Goal: Task Accomplishment & Management: Complete application form

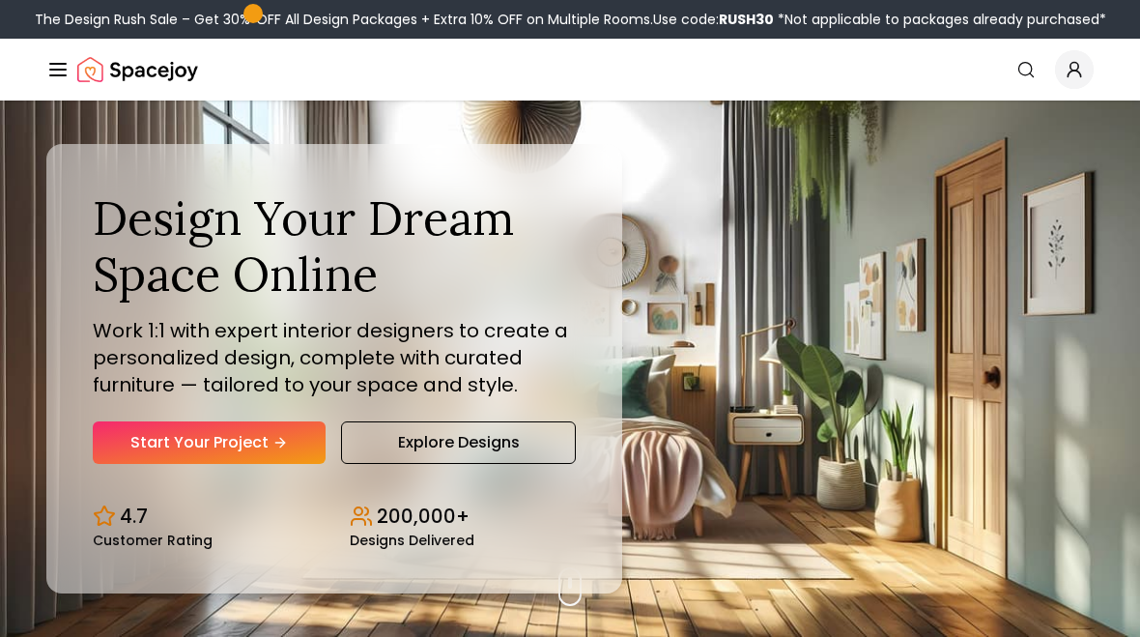
click at [258, 463] on link "Start Your Project" at bounding box center [209, 442] width 233 height 43
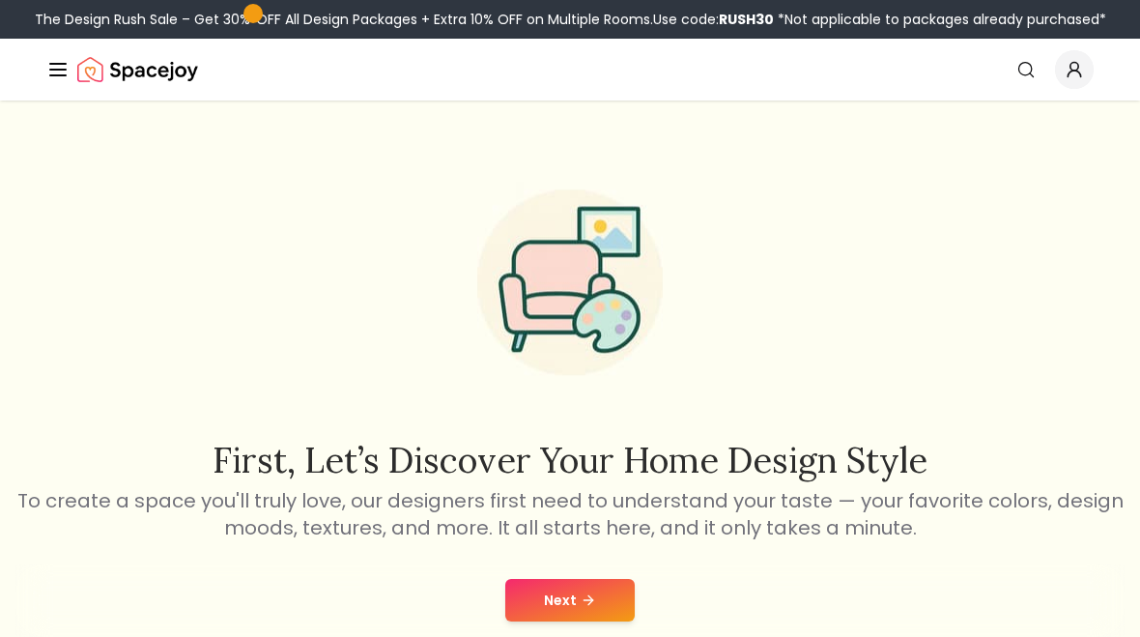
click at [578, 611] on button "Next" at bounding box center [570, 600] width 130 height 43
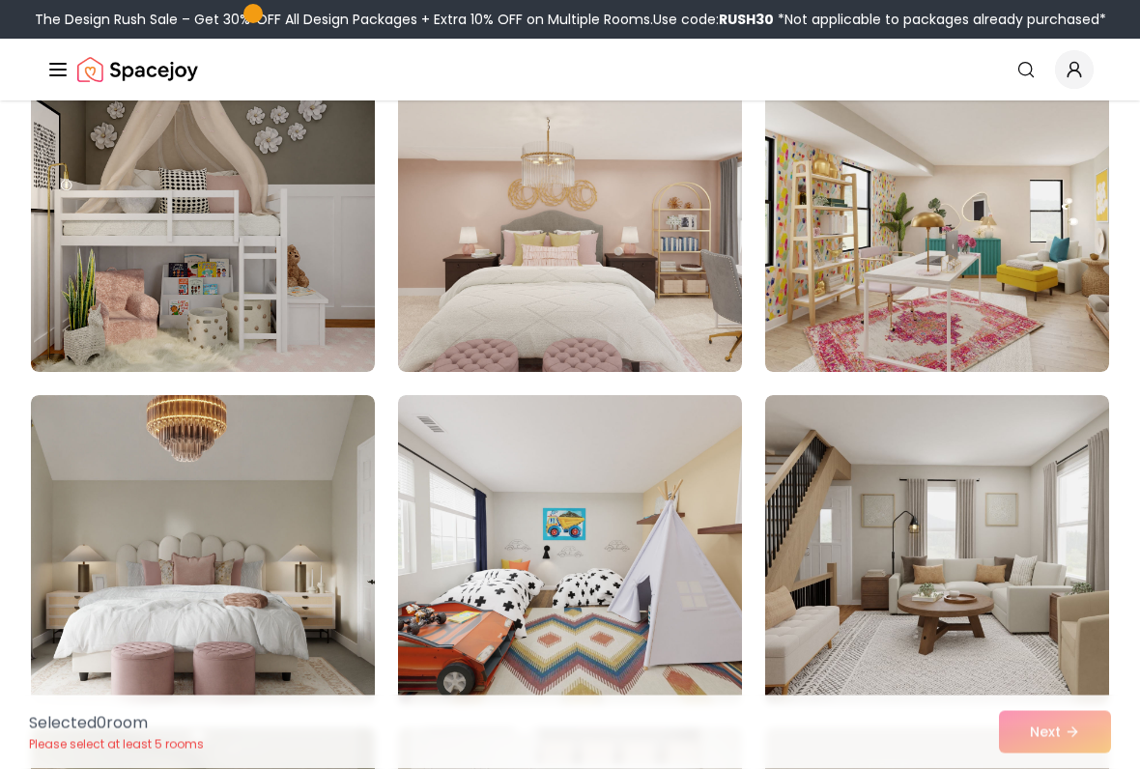
scroll to position [1219, 0]
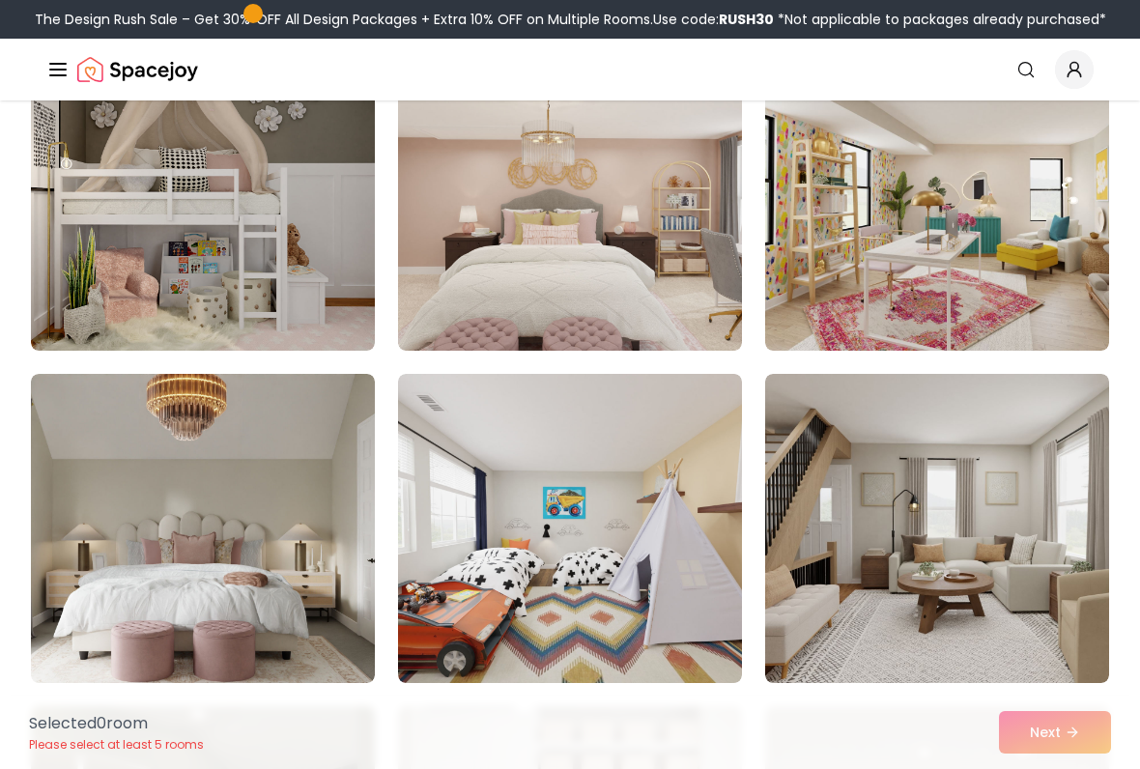
click at [699, 319] on img at bounding box center [570, 196] width 344 height 309
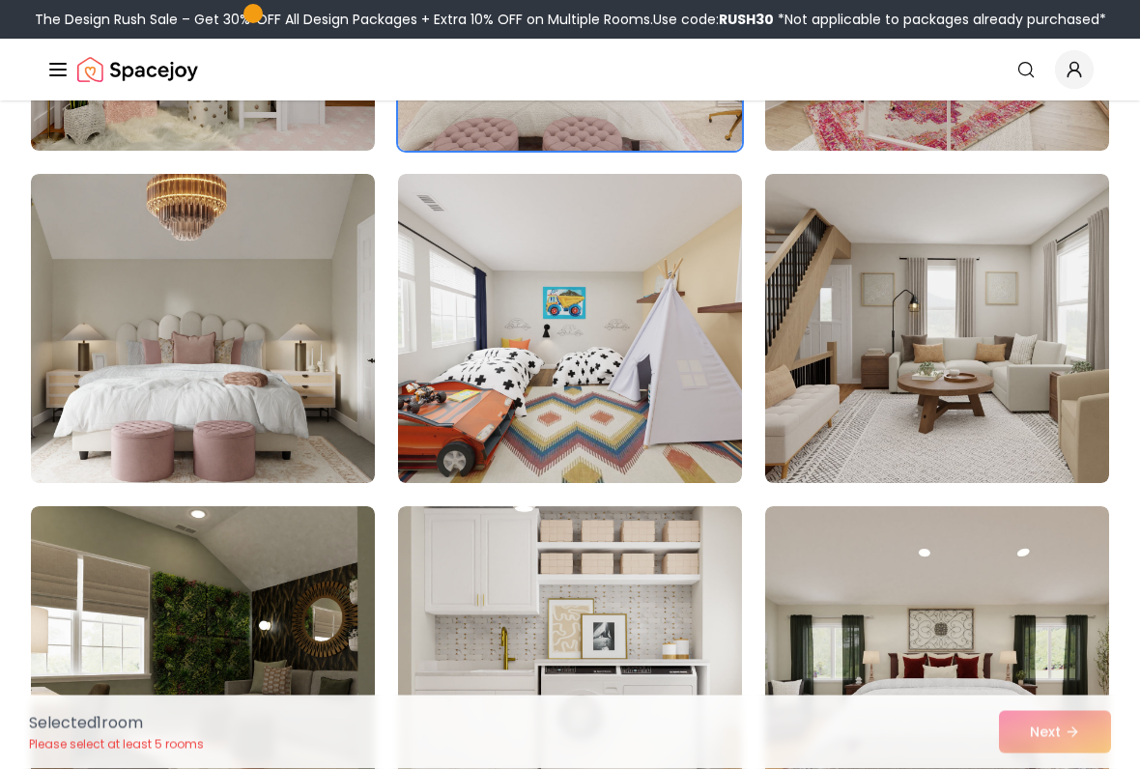
scroll to position [1419, 0]
click at [175, 385] on img at bounding box center [203, 328] width 344 height 309
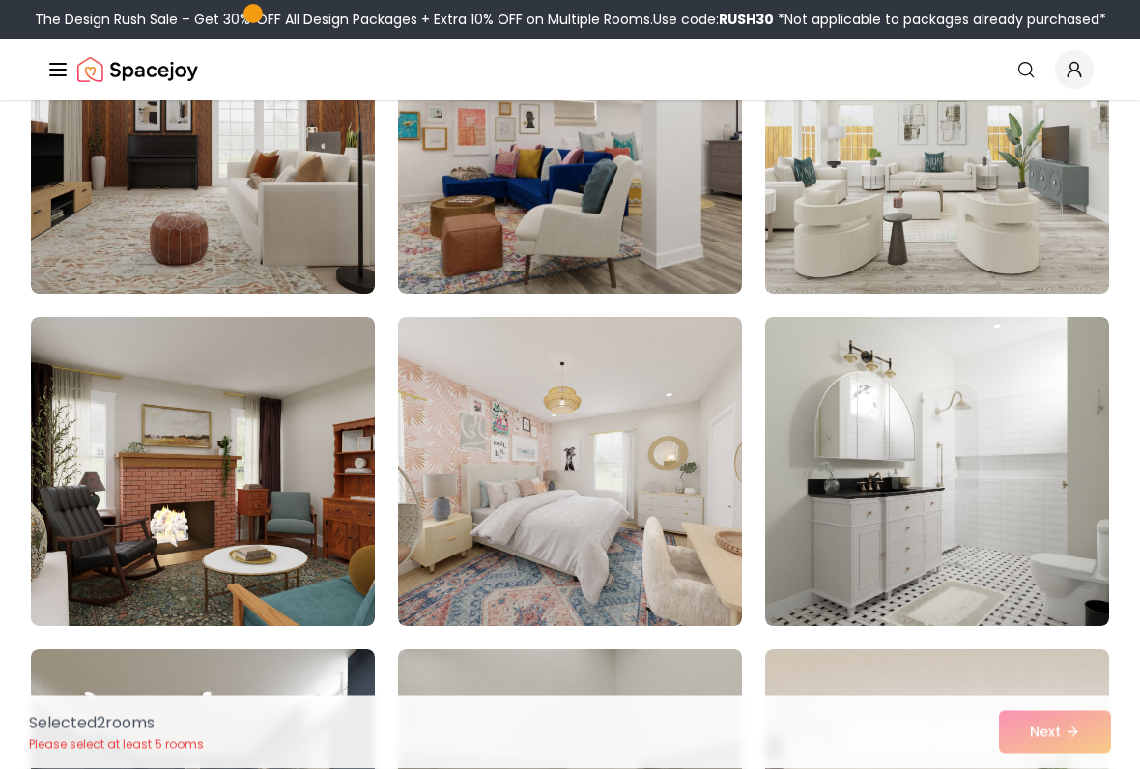
scroll to position [3603, 0]
click at [940, 183] on img at bounding box center [937, 139] width 344 height 309
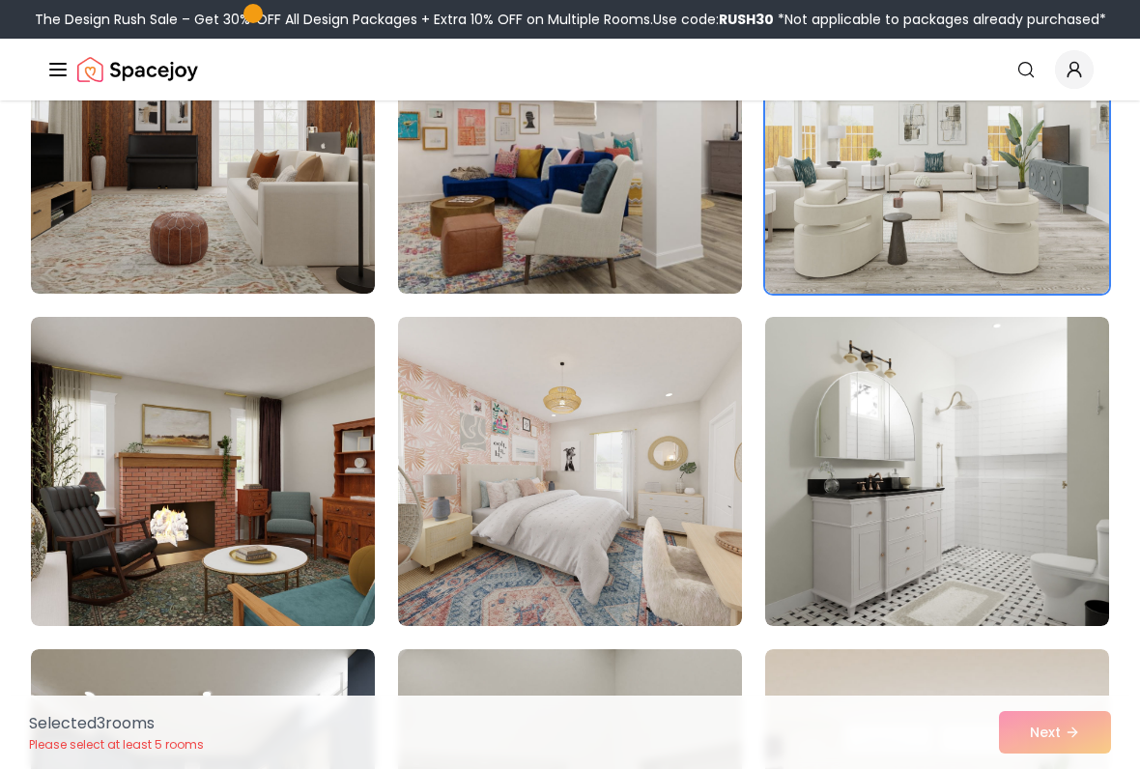
click at [678, 569] on img at bounding box center [570, 471] width 344 height 309
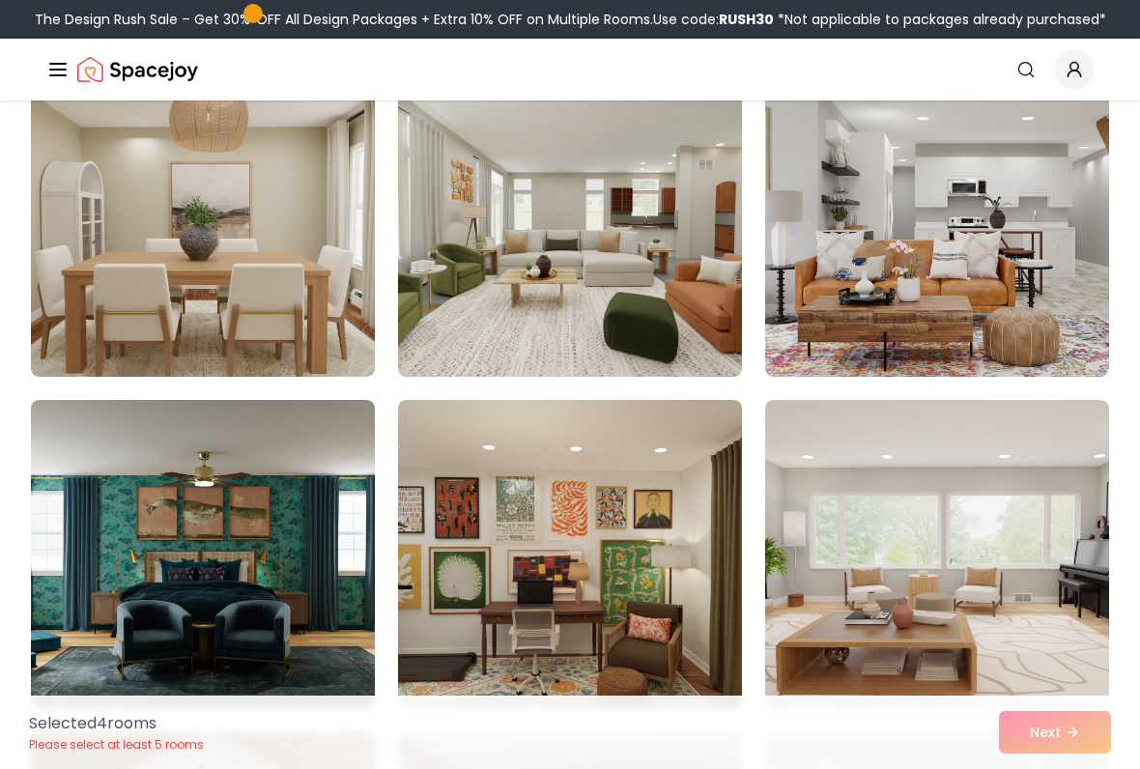
scroll to position [5531, 0]
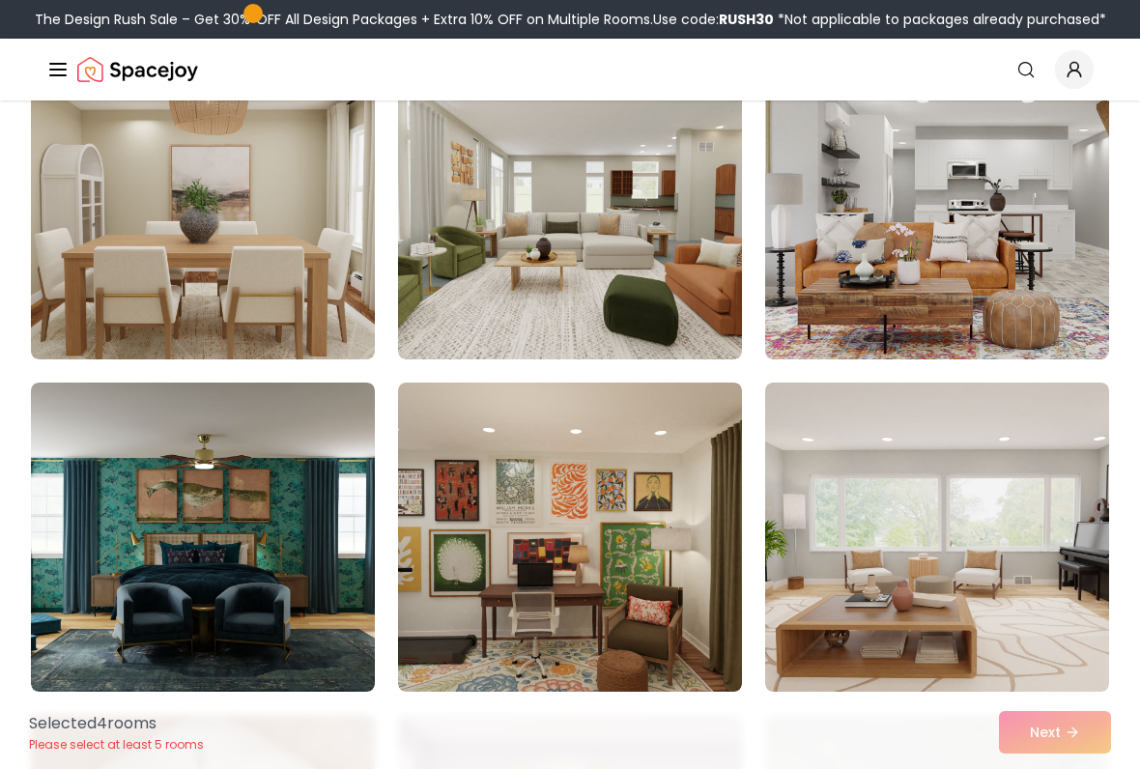
click at [193, 265] on img at bounding box center [203, 204] width 344 height 309
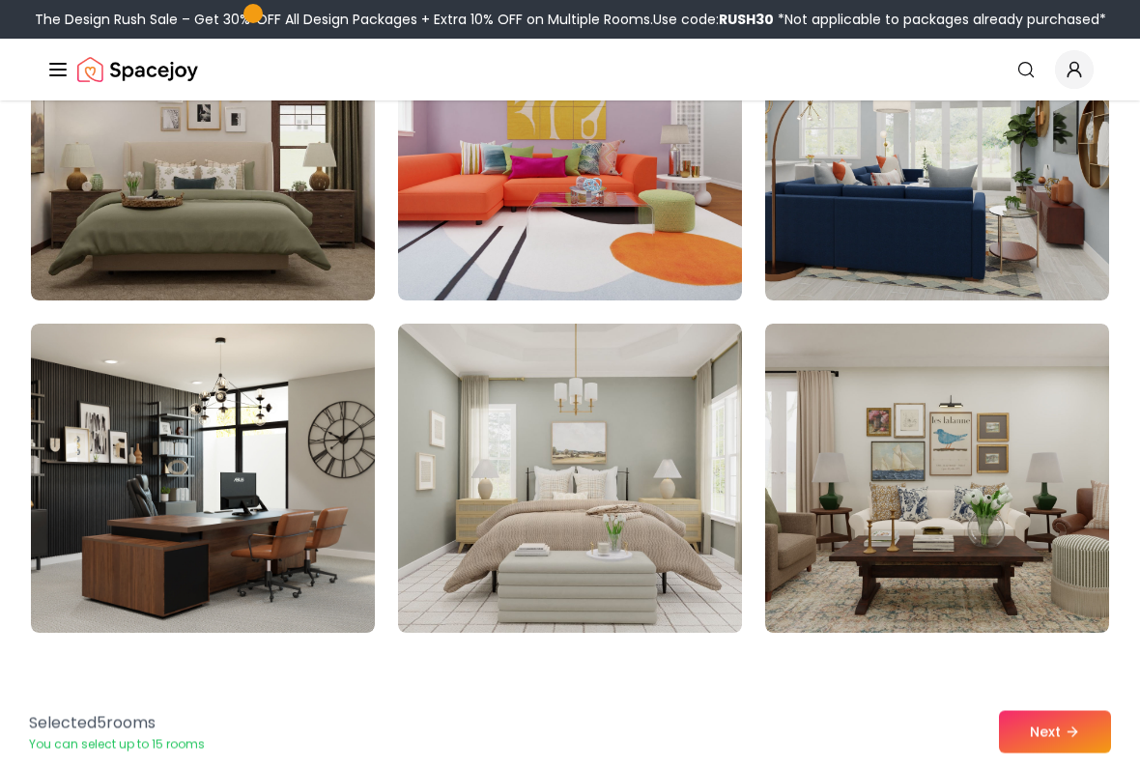
scroll to position [6256, 0]
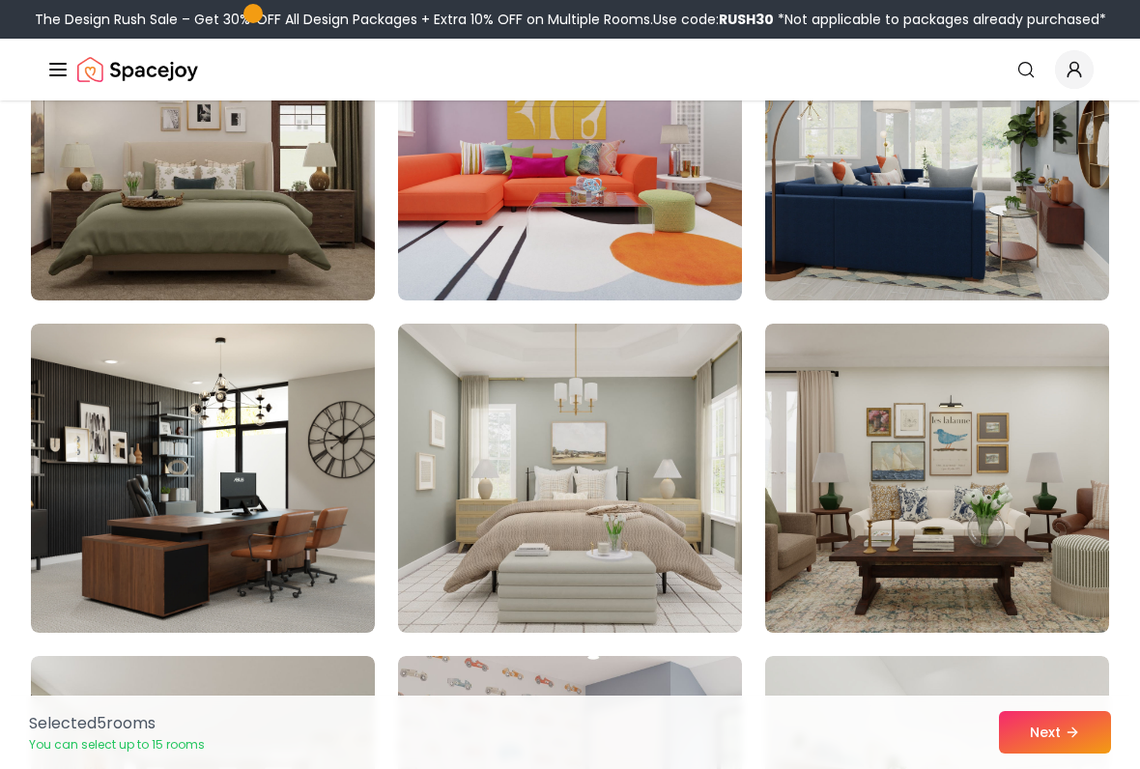
click at [196, 214] on img at bounding box center [203, 145] width 344 height 309
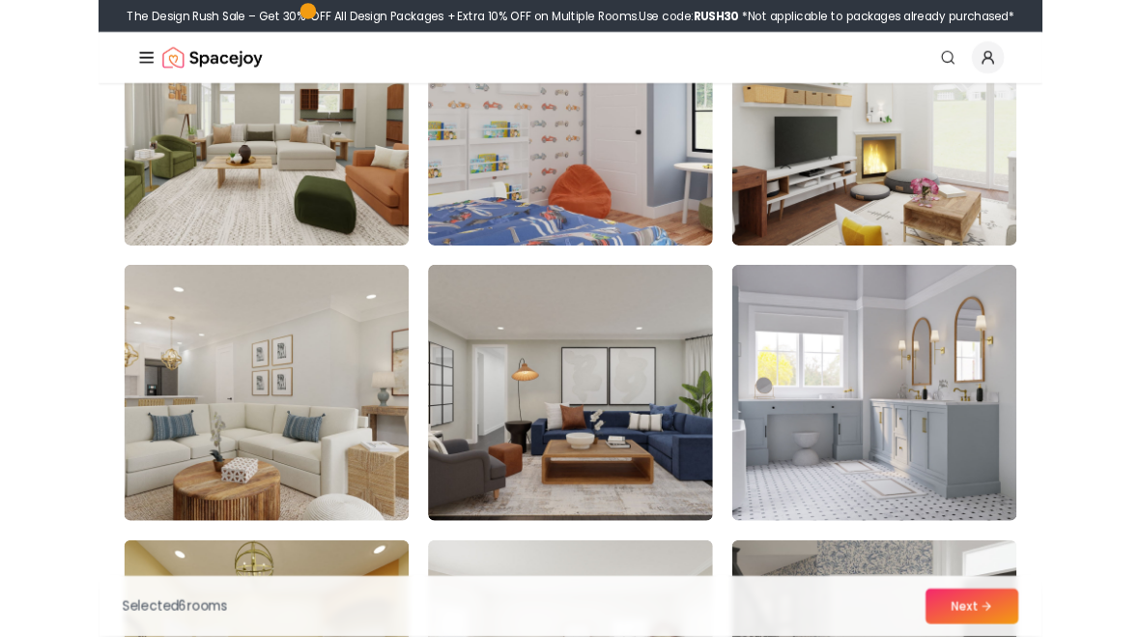
scroll to position [6964, 0]
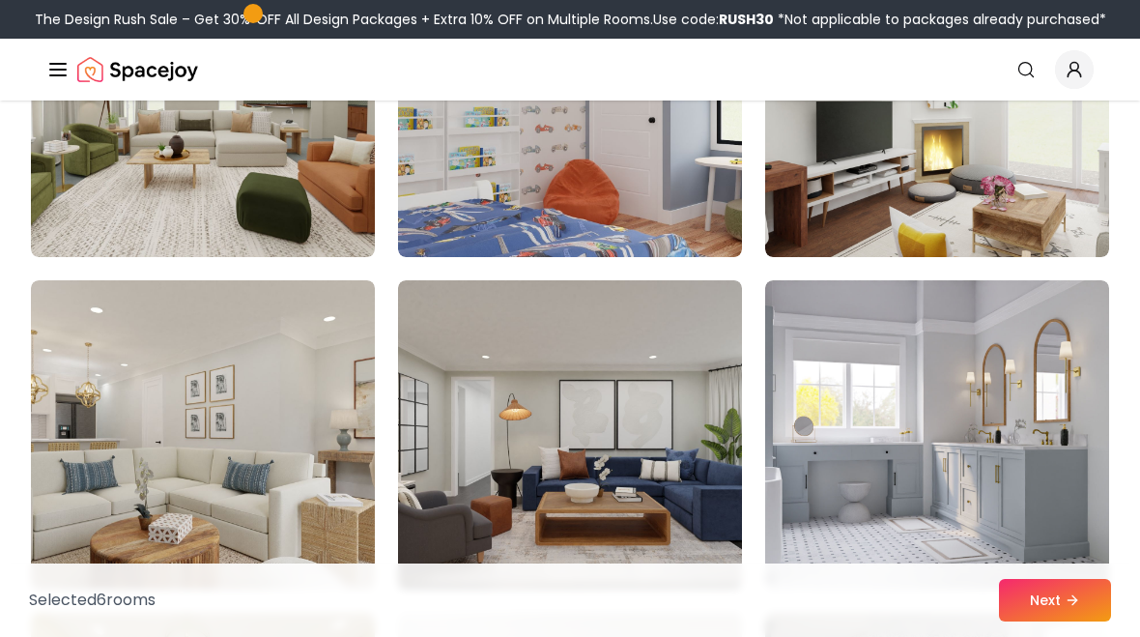
click at [1034, 615] on button "Next" at bounding box center [1055, 600] width 112 height 43
